Goal: Information Seeking & Learning: Learn about a topic

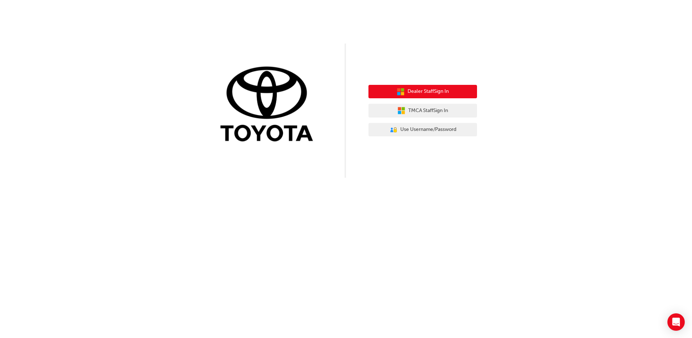
click at [436, 92] on span "Dealer Staff Sign In" at bounding box center [428, 91] width 41 height 8
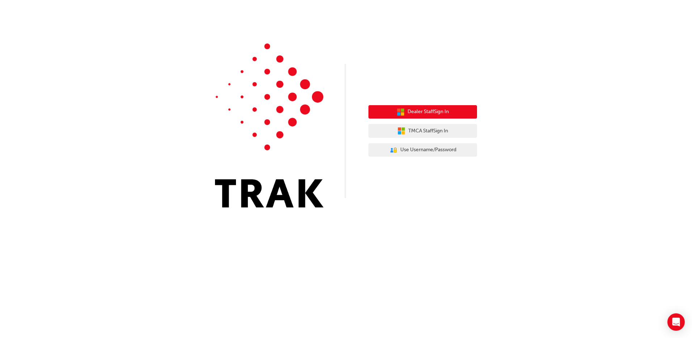
click at [414, 114] on span "Dealer Staff Sign In" at bounding box center [428, 112] width 41 height 8
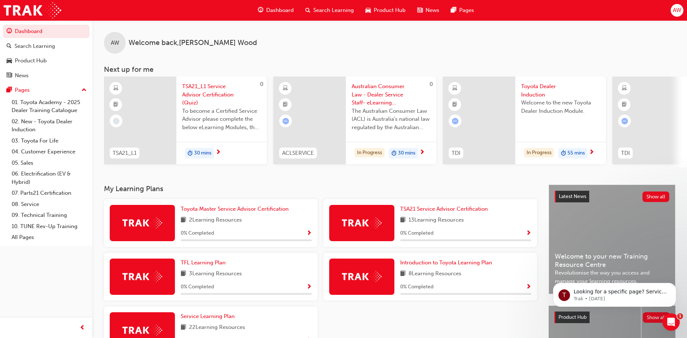
click at [546, 108] on span "Welcome to the new Toyota Dealer Induction Module." at bounding box center [560, 107] width 79 height 16
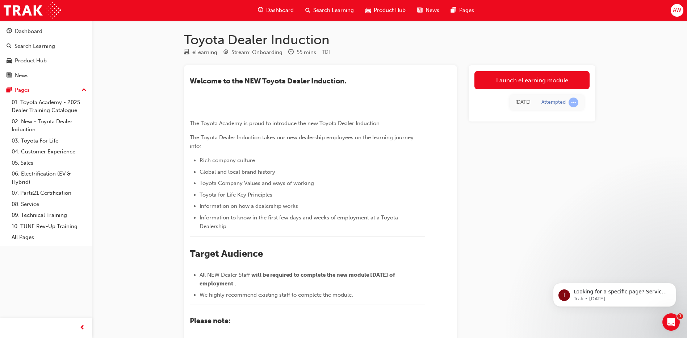
click at [573, 104] on span "learningRecordVerb_ATTEMPT-icon" at bounding box center [574, 102] width 10 height 10
click at [508, 78] on link "Launch eLearning module" at bounding box center [531, 80] width 115 height 18
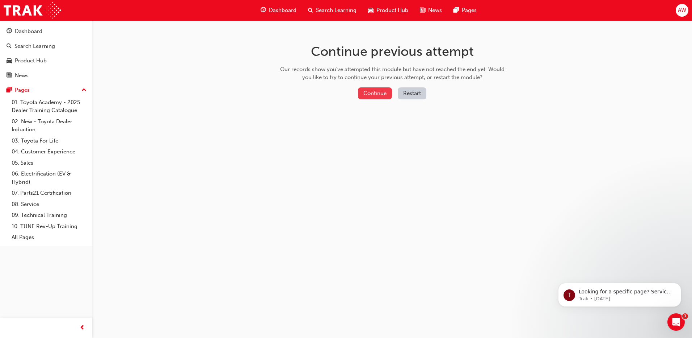
click at [371, 93] on button "Continue" at bounding box center [375, 93] width 34 height 12
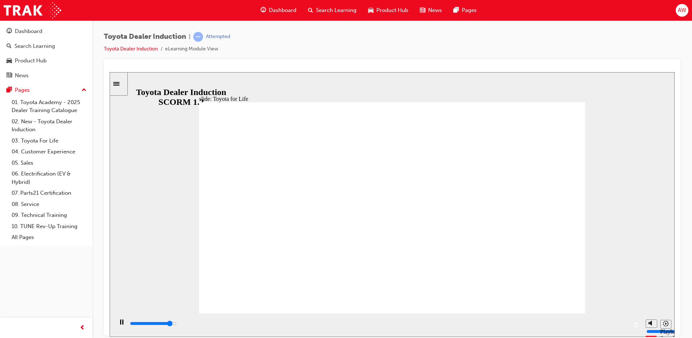
click at [120, 83] on icon "Sidebar Toggle" at bounding box center [118, 83] width 11 height 4
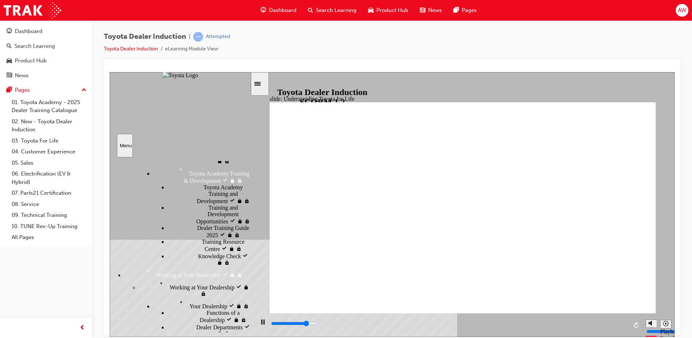
scroll to position [797, 0]
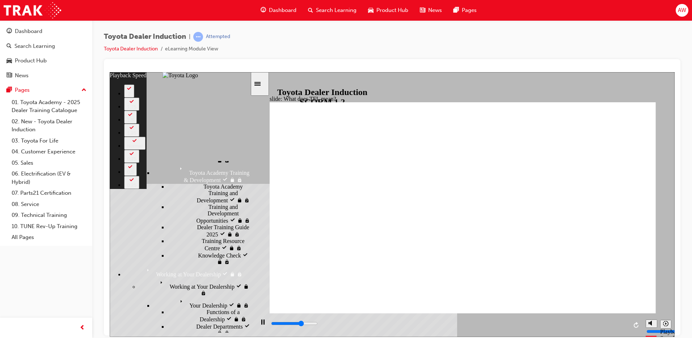
type input "7200"
type input "0"
type input "7500"
type input "1"
type input "7700"
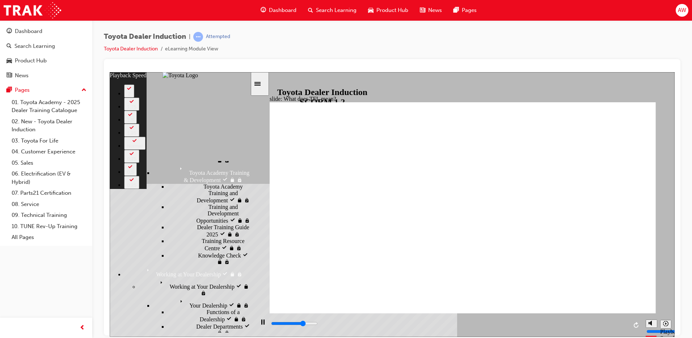
type input "1"
type input "8000"
type input "1"
type input "8200"
type input "1"
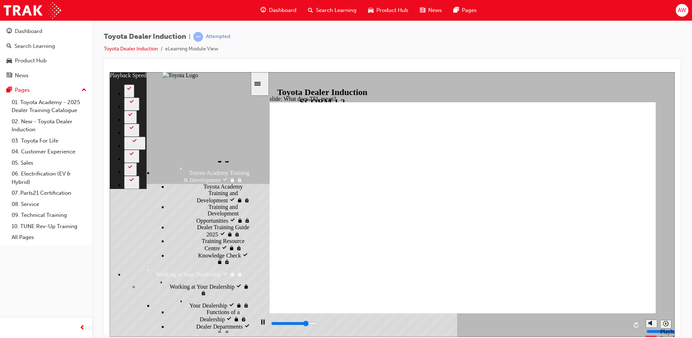
type input "8500"
type input "2"
type input "8800"
type input "2"
type input "9100"
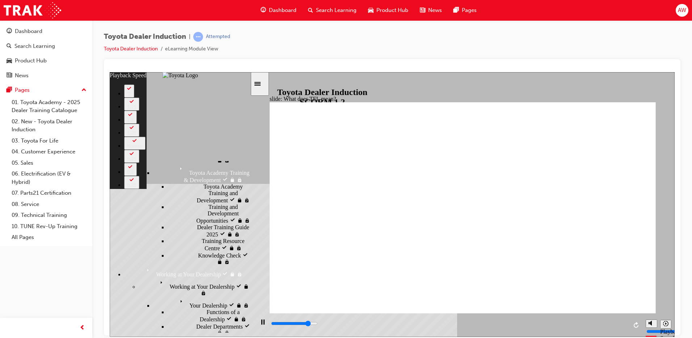
type input "2"
type input "9300"
type input "2"
type input "9600"
type input "3"
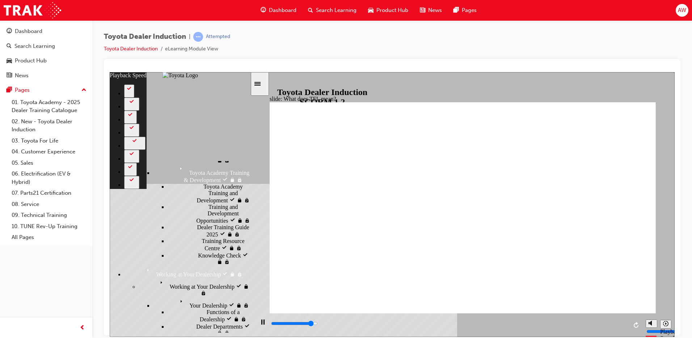
type input "9800"
type input "3"
type input "9800"
type input "3"
type input "10100"
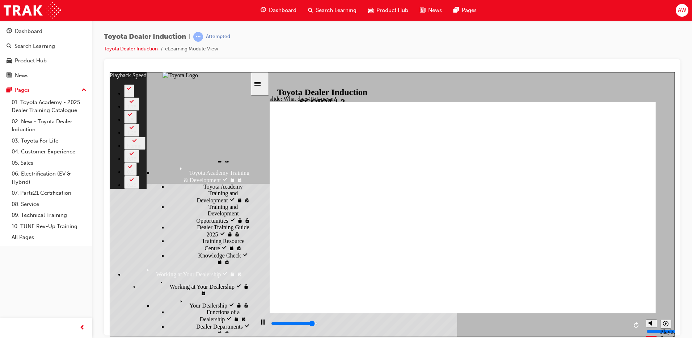
type input "3"
type input "10400"
type input "3"
type input "10700"
type input "4"
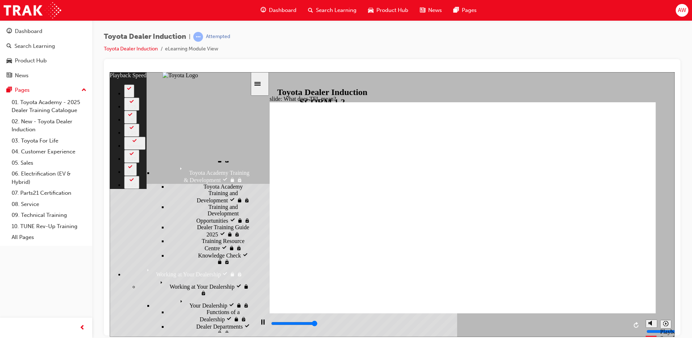
type input "10800"
type input "135"
